Goal: Task Accomplishment & Management: Manage account settings

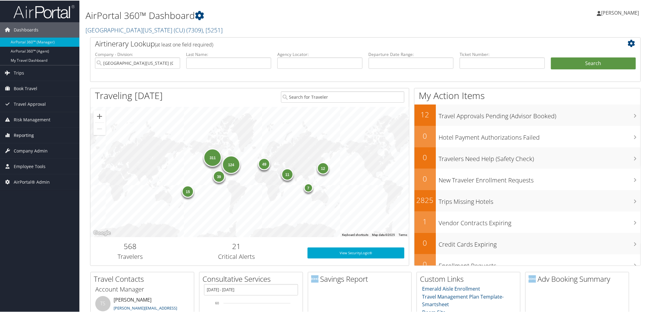
click at [23, 134] on span "Reporting" at bounding box center [24, 134] width 20 height 15
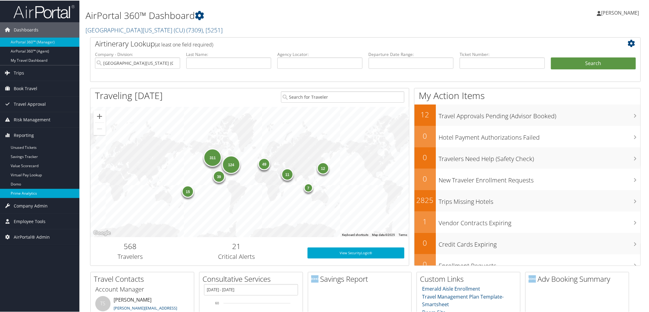
click at [40, 194] on link "Prime Analytics" at bounding box center [39, 192] width 79 height 9
click at [117, 26] on link "[GEOGRAPHIC_DATA][US_STATE] (CU) ( 7309 ) , [ 5251 ]" at bounding box center [154, 29] width 137 height 8
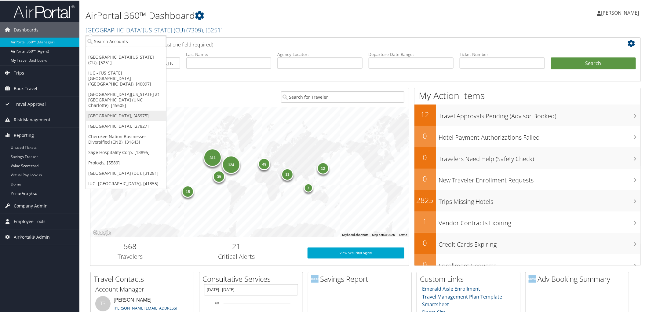
click at [116, 110] on link "[GEOGRAPHIC_DATA], [45975]" at bounding box center [126, 115] width 80 height 10
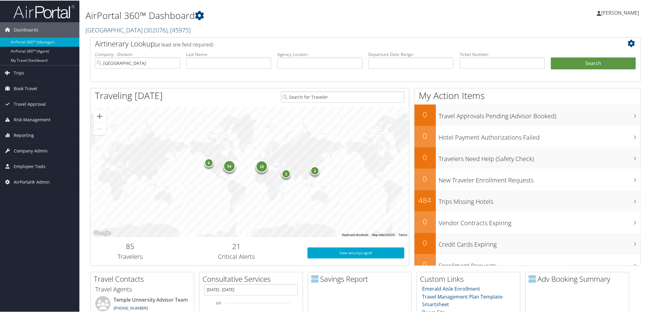
click at [118, 29] on link "Temple University ( 302076 ) , [ 45975 ]" at bounding box center [138, 29] width 105 height 8
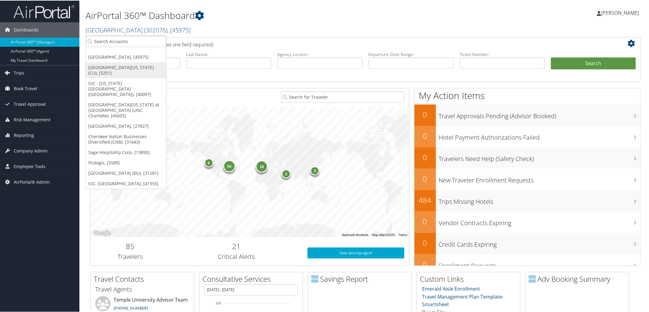
click at [115, 66] on link "[GEOGRAPHIC_DATA][US_STATE] (CU), [5251]" at bounding box center [126, 70] width 80 height 16
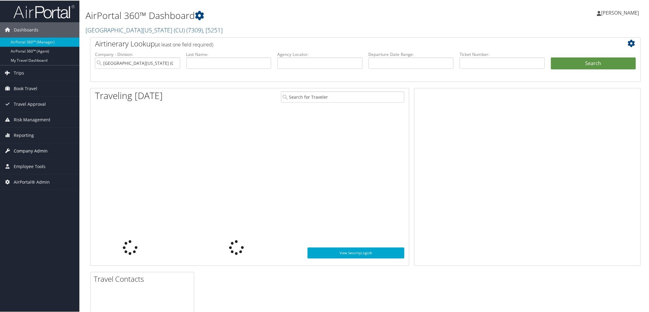
click at [36, 151] on span "Company Admin" at bounding box center [31, 150] width 34 height 15
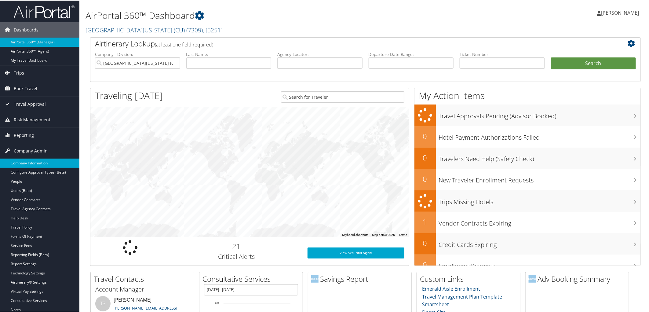
click at [38, 164] on link "Company Information" at bounding box center [39, 162] width 79 height 9
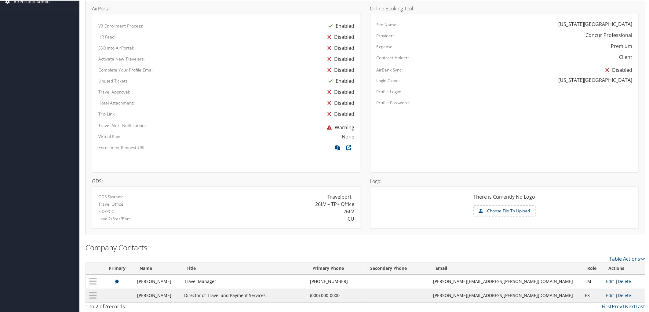
scroll to position [319, 0]
drag, startPoint x: 81, startPoint y: 257, endPoint x: 211, endPoint y: 285, distance: 132.6
click at [211, 285] on div "Table Actions Loading... Primary Name Title Primary Phone Secondary Phone Email…" at bounding box center [366, 283] width 560 height 58
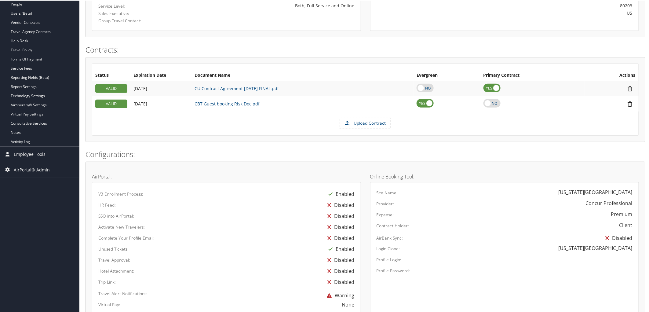
scroll to position [0, 0]
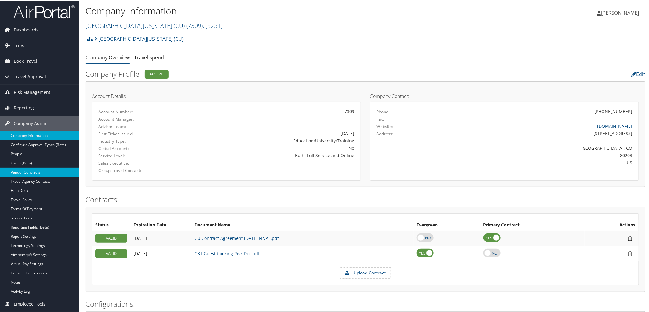
click at [29, 173] on link "Vendor Contracts" at bounding box center [39, 171] width 79 height 9
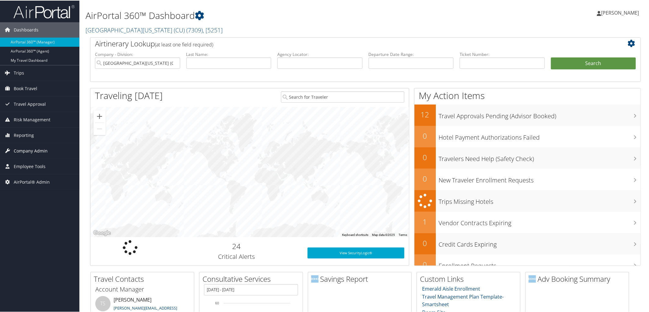
click at [38, 151] on span "Company Admin" at bounding box center [31, 150] width 34 height 15
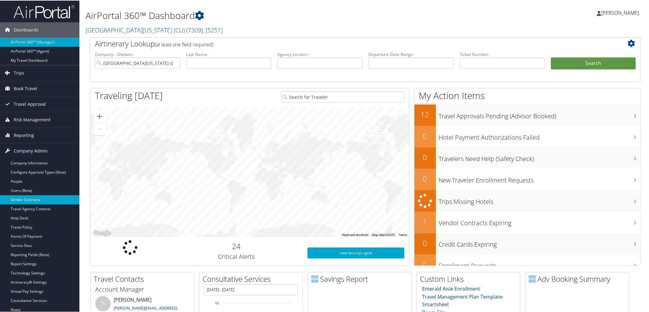
click at [46, 199] on link "Vendor Contracts" at bounding box center [39, 199] width 79 height 9
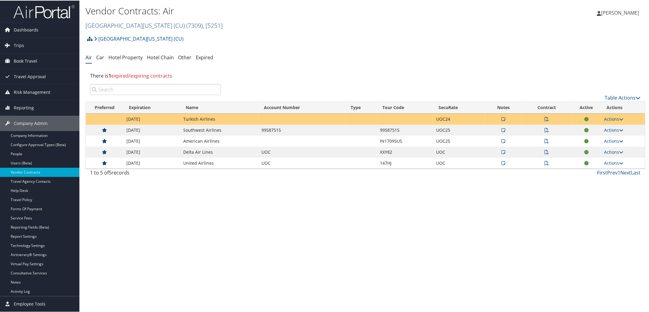
click at [117, 24] on link "University of Colorado (CU) ( 7309 ) , [ 5251 ]" at bounding box center [154, 25] width 137 height 8
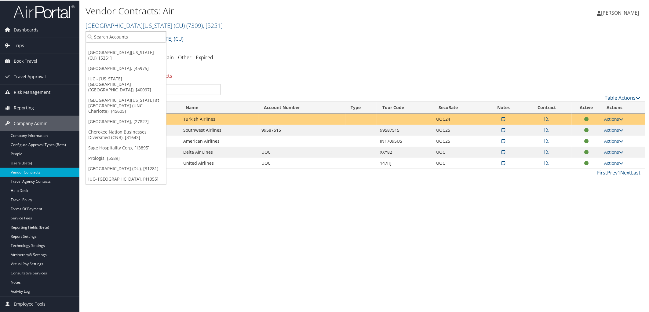
click at [117, 35] on input "search" at bounding box center [126, 36] width 80 height 11
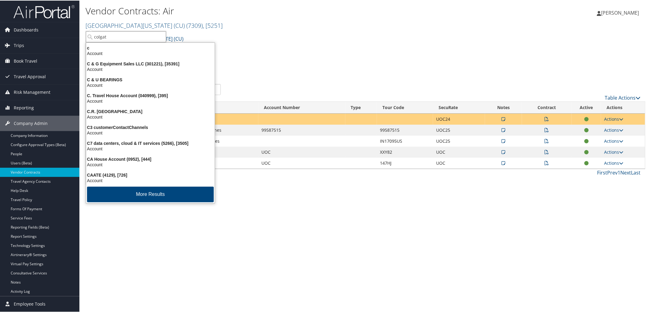
type input "colgate"
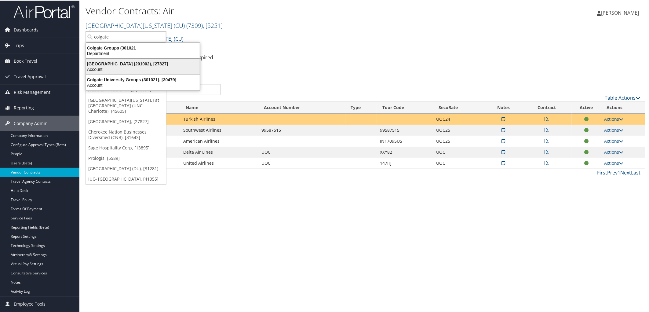
click at [127, 64] on div "Colgate University (201002), [27827]" at bounding box center [142, 62] width 121 height 5
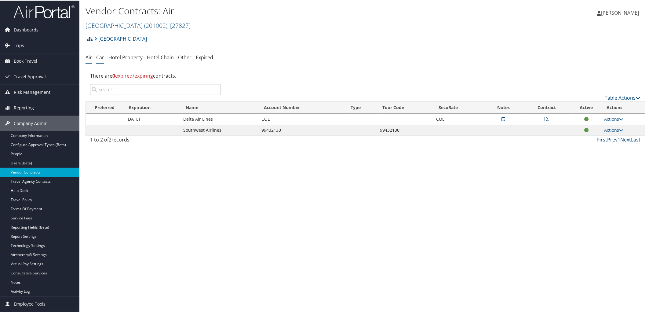
click at [102, 55] on link "Car" at bounding box center [100, 56] width 8 height 7
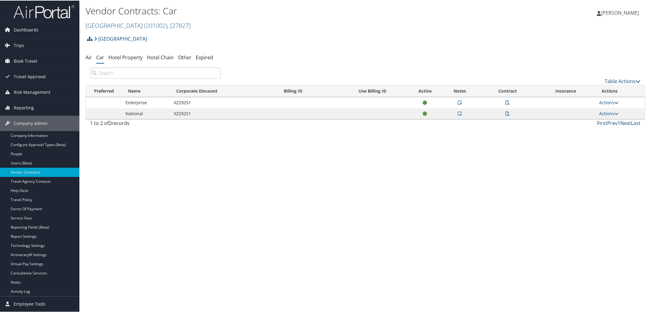
click at [508, 111] on td at bounding box center [507, 113] width 55 height 11
click at [506, 111] on icon at bounding box center [508, 113] width 4 height 4
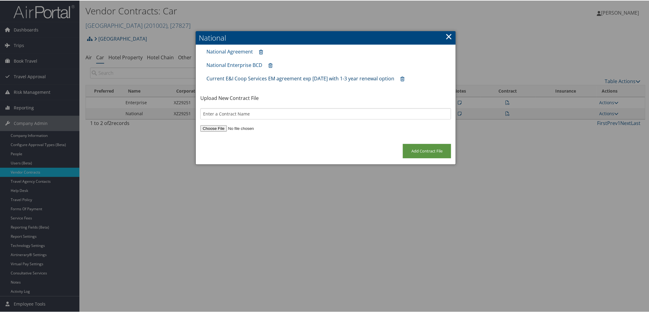
click at [292, 78] on link "Current E&I Coop Services EM agreement exp 12/31/2026 with 1-3 year renewal opt…" at bounding box center [300, 78] width 188 height 7
click at [445, 37] on link "×" at bounding box center [448, 36] width 7 height 12
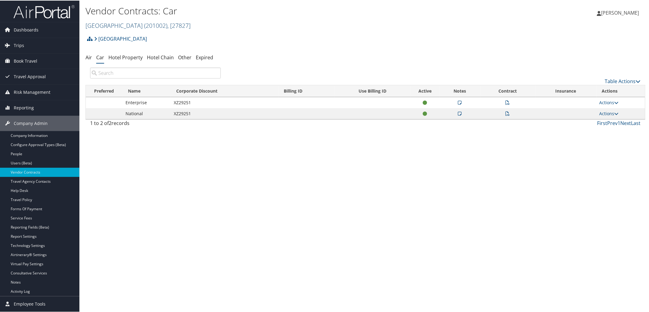
drag, startPoint x: 109, startPoint y: 24, endPoint x: 115, endPoint y: 24, distance: 5.8
click at [113, 24] on link "Colgate University ( 201002 ) , [ 27827 ]" at bounding box center [138, 25] width 105 height 8
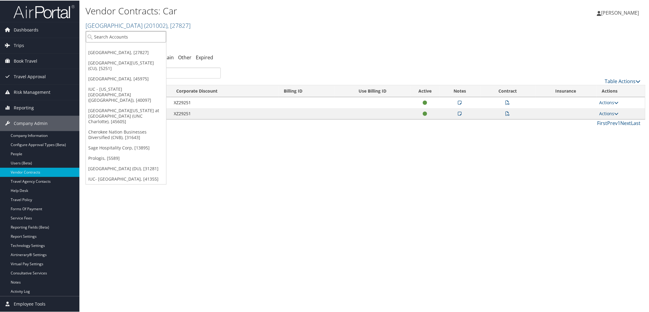
click at [121, 38] on input "search" at bounding box center [126, 36] width 80 height 11
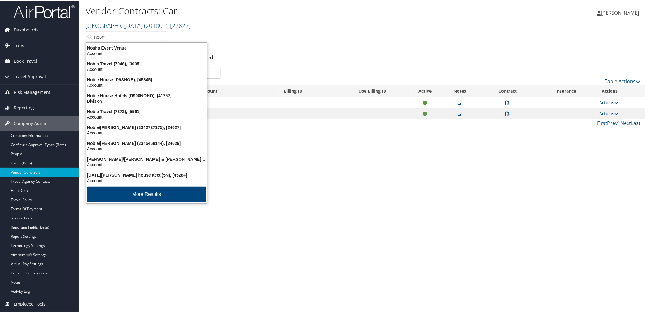
type input "neome"
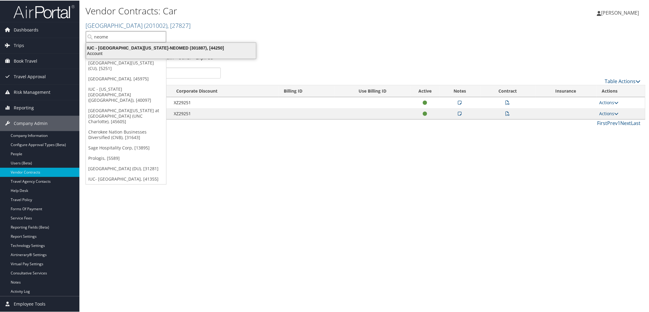
click at [129, 44] on div "IUC - Northeast Ohio Medical University-NEOMED (301887), [44250] Account" at bounding box center [171, 50] width 168 height 14
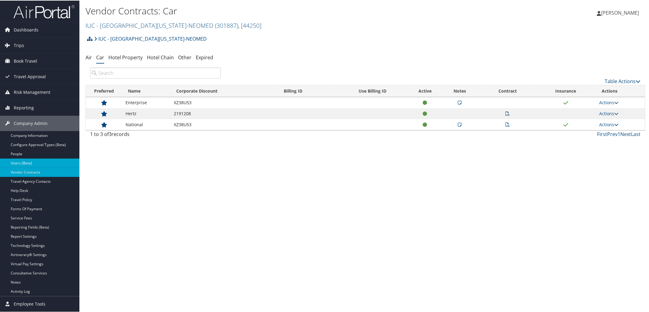
click at [38, 164] on link "Users (Beta)" at bounding box center [39, 162] width 79 height 9
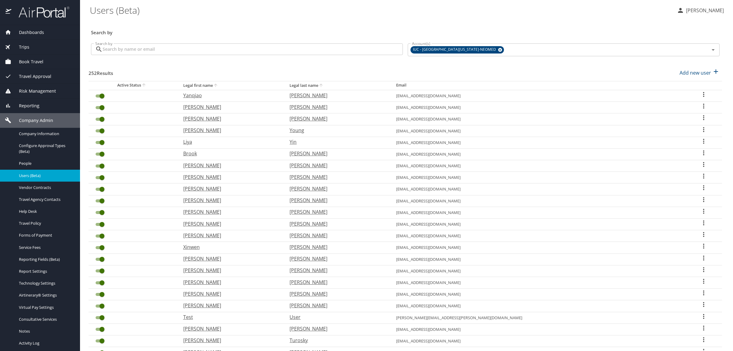
click at [177, 44] on input "Search by" at bounding box center [253, 49] width 300 height 12
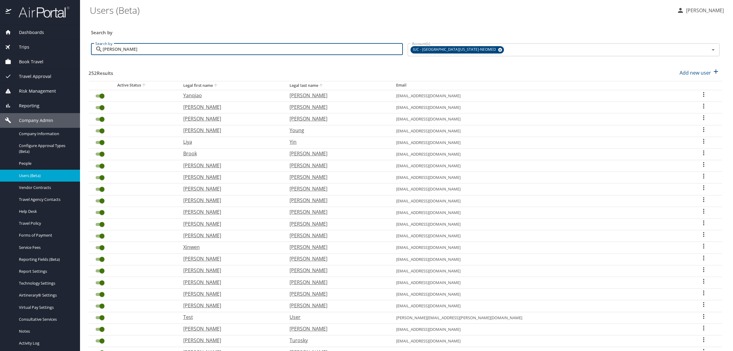
type input "brierly"
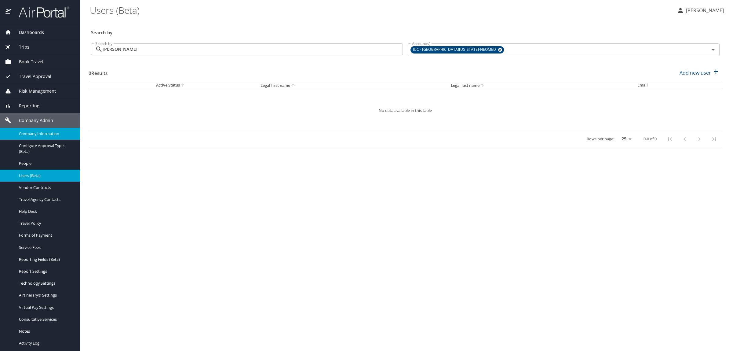
click at [48, 131] on span "Company Information" at bounding box center [46, 134] width 54 height 6
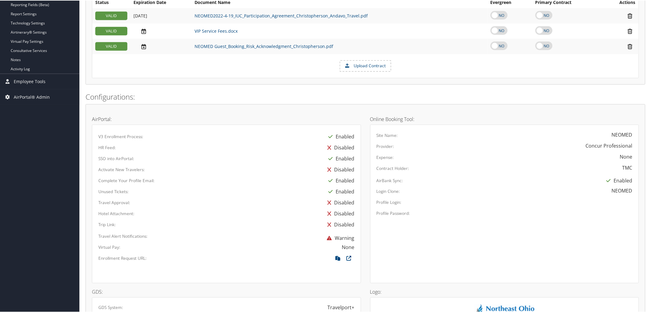
scroll to position [356, 0]
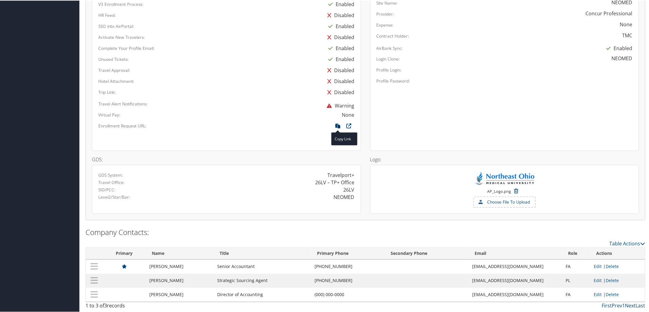
click at [337, 125] on icon at bounding box center [338, 127] width 11 height 8
